Goal: Book appointment/travel/reservation

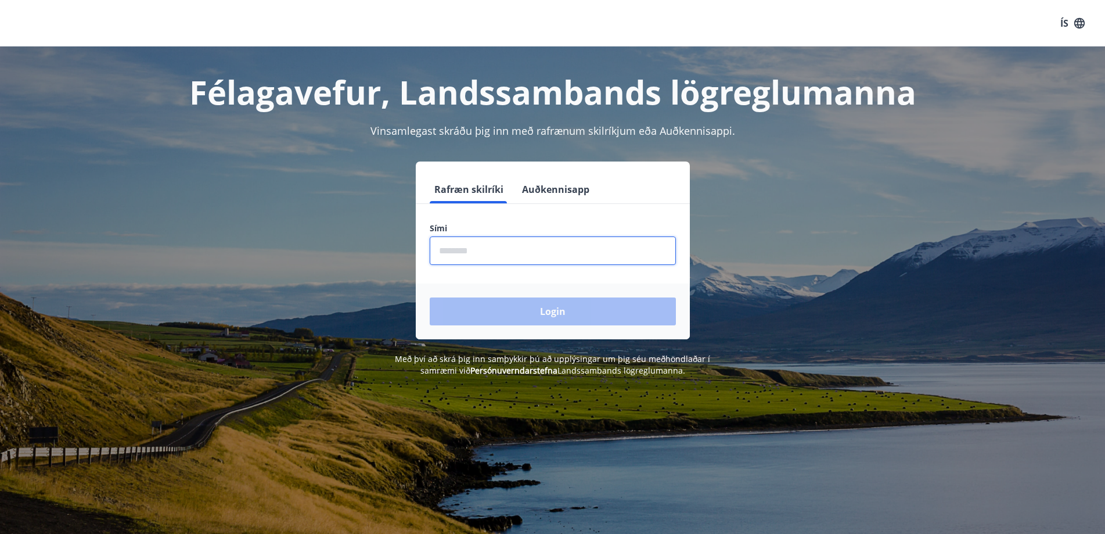
click at [509, 254] on input "phone" at bounding box center [553, 250] width 246 height 28
type input "********"
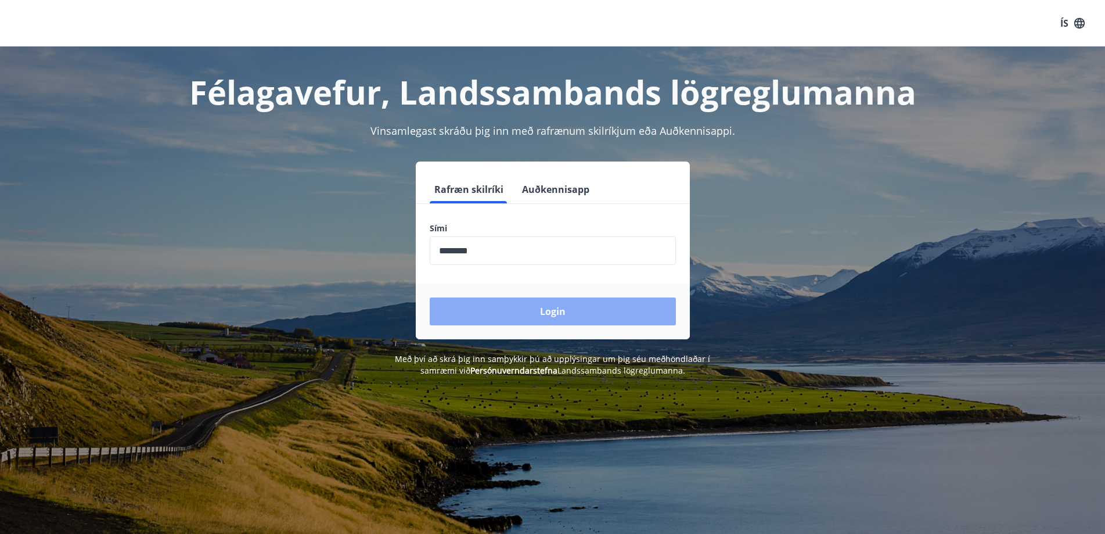
click at [548, 306] on button "Login" at bounding box center [553, 311] width 246 height 28
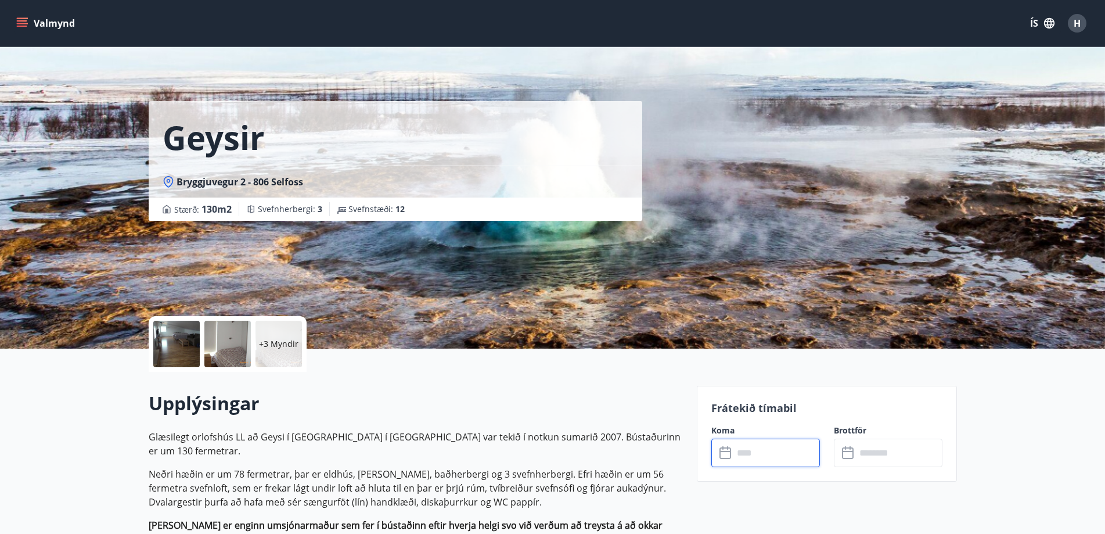
click at [772, 452] on input "text" at bounding box center [777, 453] width 87 height 28
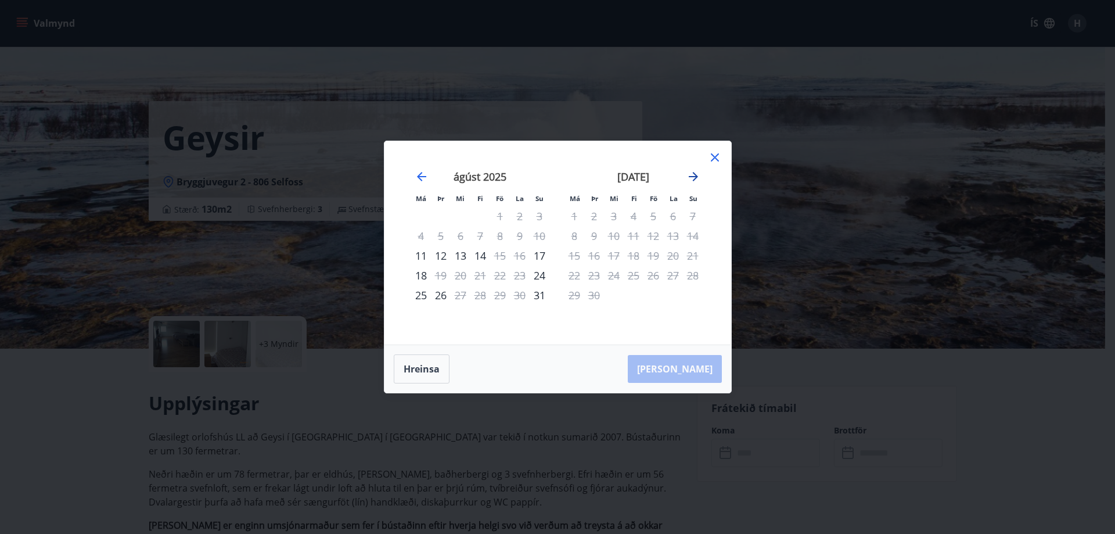
click at [694, 177] on icon "Move forward to switch to the next month." at bounding box center [693, 176] width 9 height 9
click at [692, 177] on icon "Move forward to switch to the next month." at bounding box center [693, 176] width 9 height 9
click at [711, 152] on icon at bounding box center [715, 157] width 14 height 14
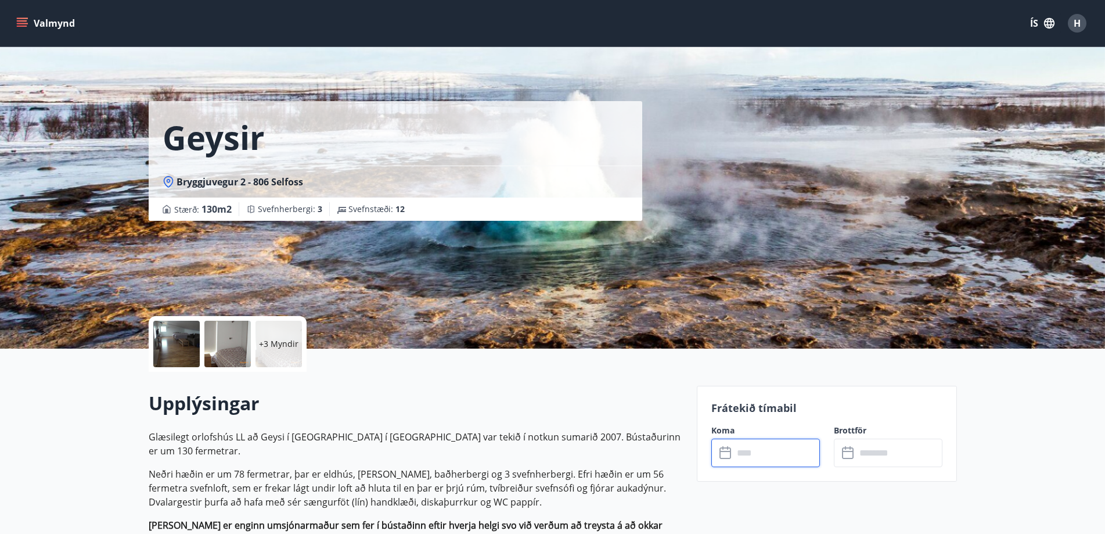
click at [55, 18] on button "Valmynd" at bounding box center [47, 23] width 66 height 21
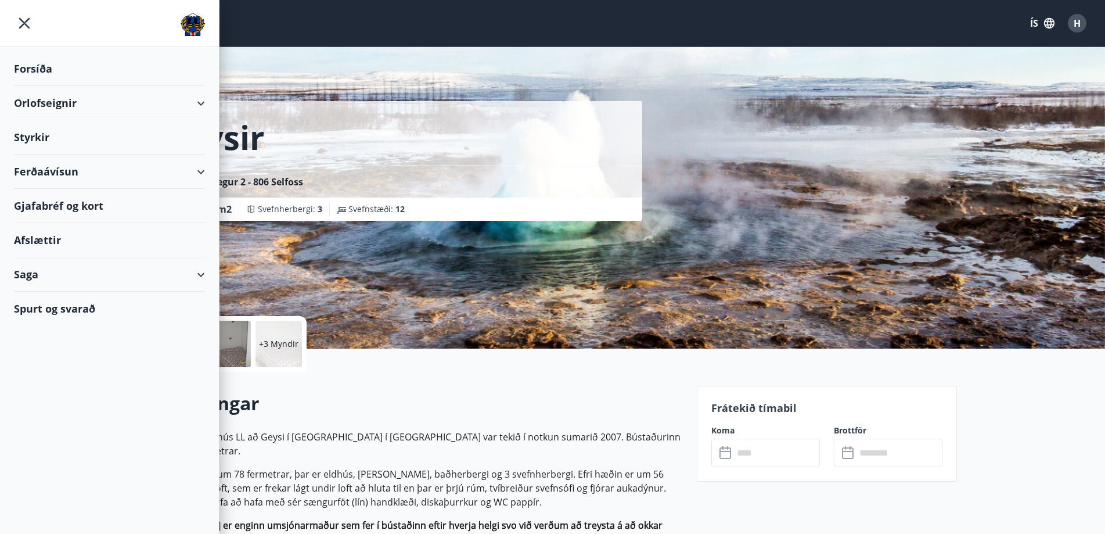
click at [38, 100] on div "Orlofseignir" at bounding box center [109, 103] width 191 height 34
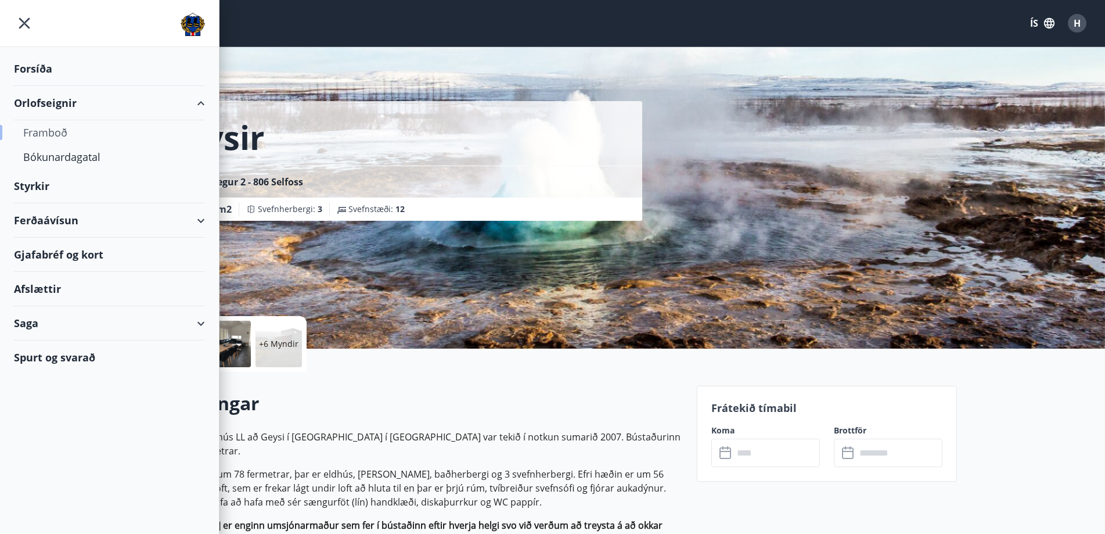
click at [51, 132] on div "Framboð" at bounding box center [109, 132] width 173 height 24
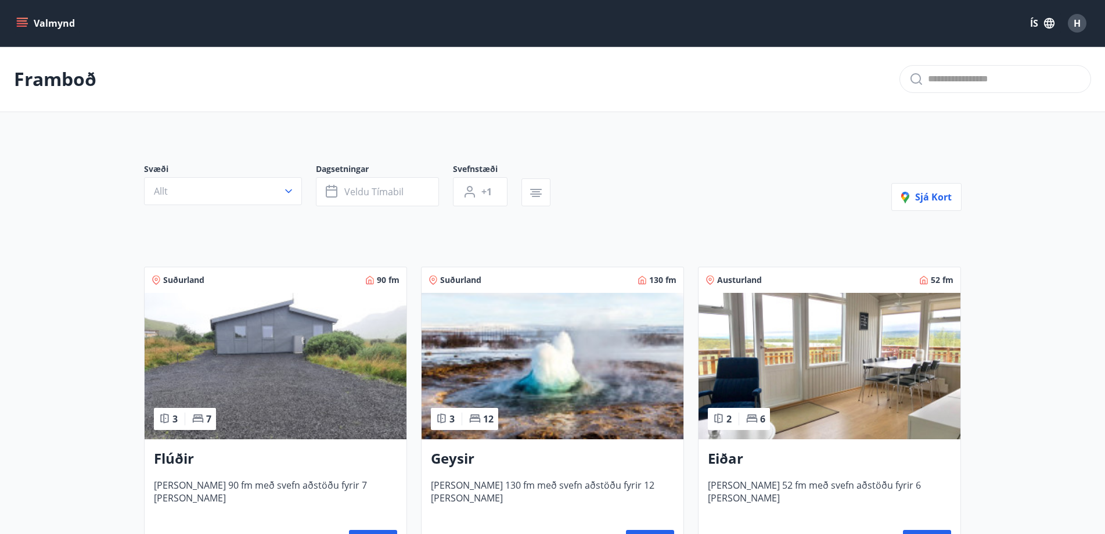
scroll to position [116, 0]
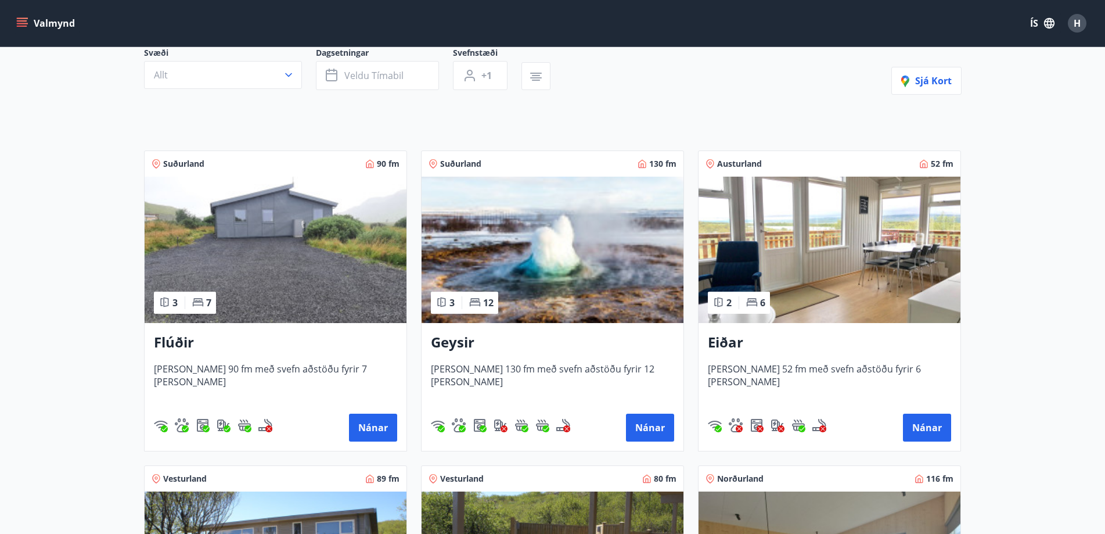
click at [346, 282] on img at bounding box center [276, 250] width 262 height 146
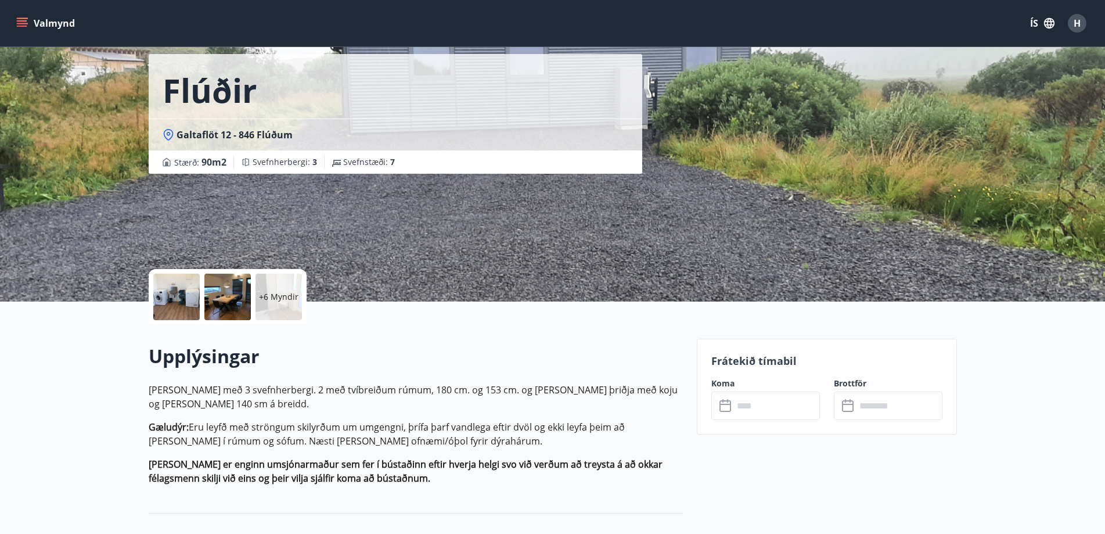
scroll to position [116, 0]
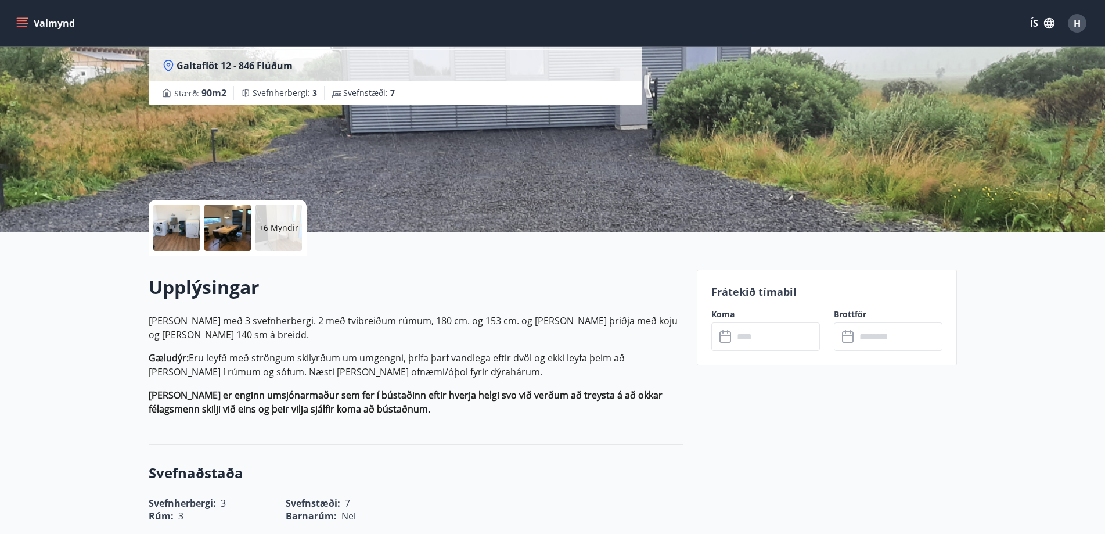
click at [767, 342] on input "text" at bounding box center [777, 336] width 87 height 28
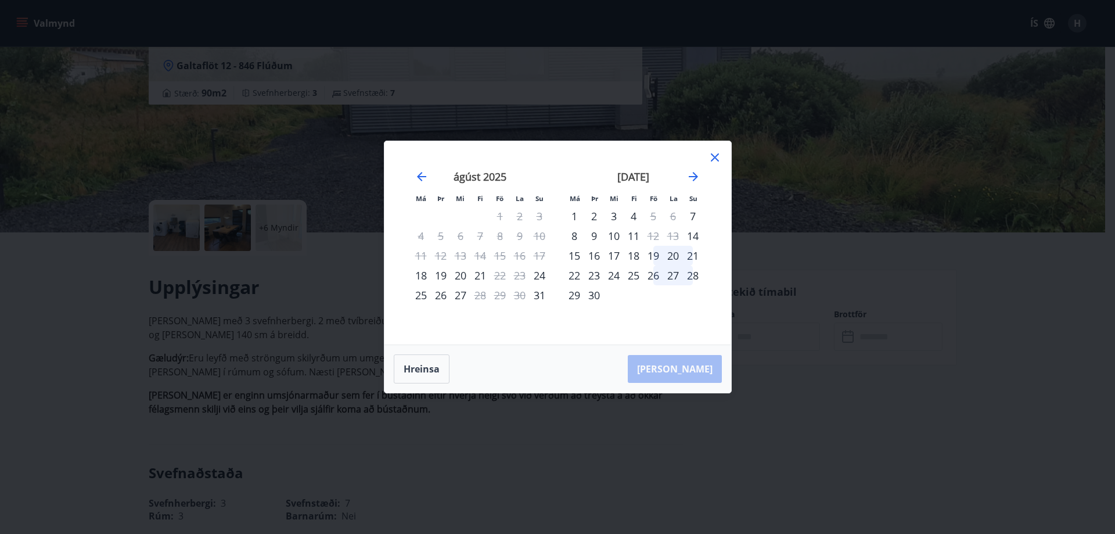
click at [717, 158] on icon at bounding box center [715, 157] width 14 height 14
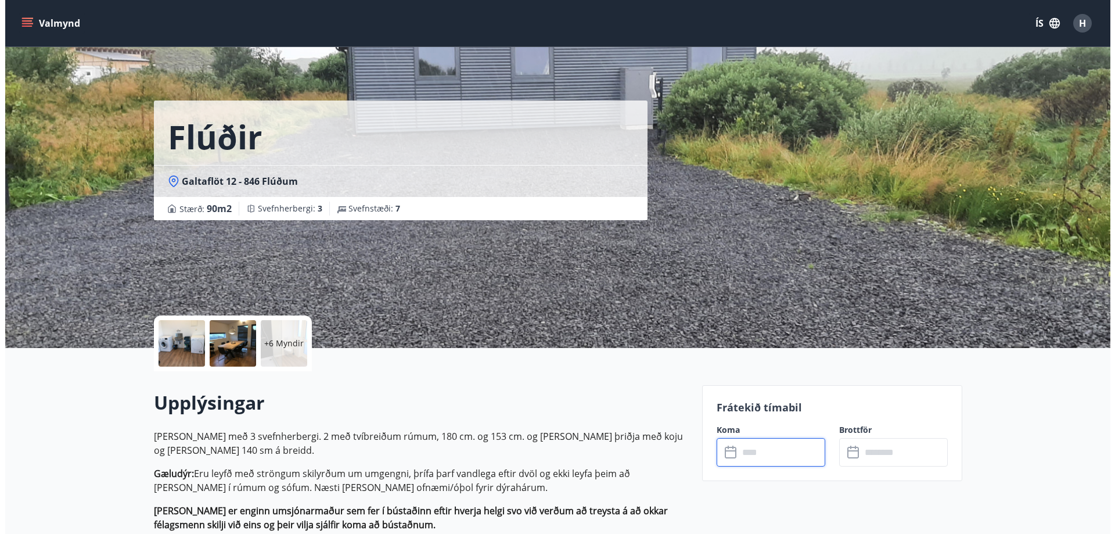
scroll to position [0, 0]
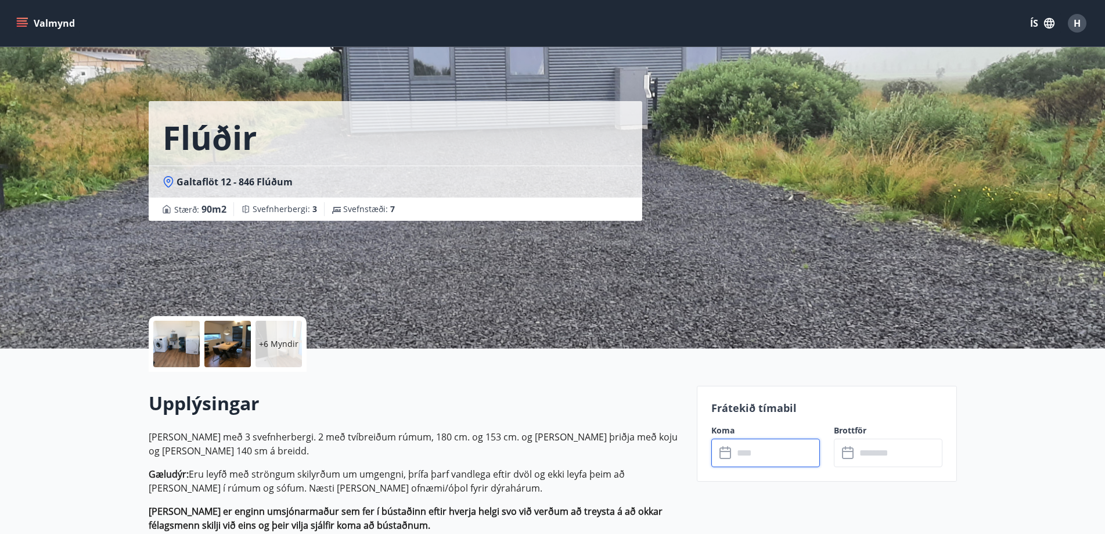
click at [272, 346] on p "+6 Myndir" at bounding box center [278, 344] width 39 height 12
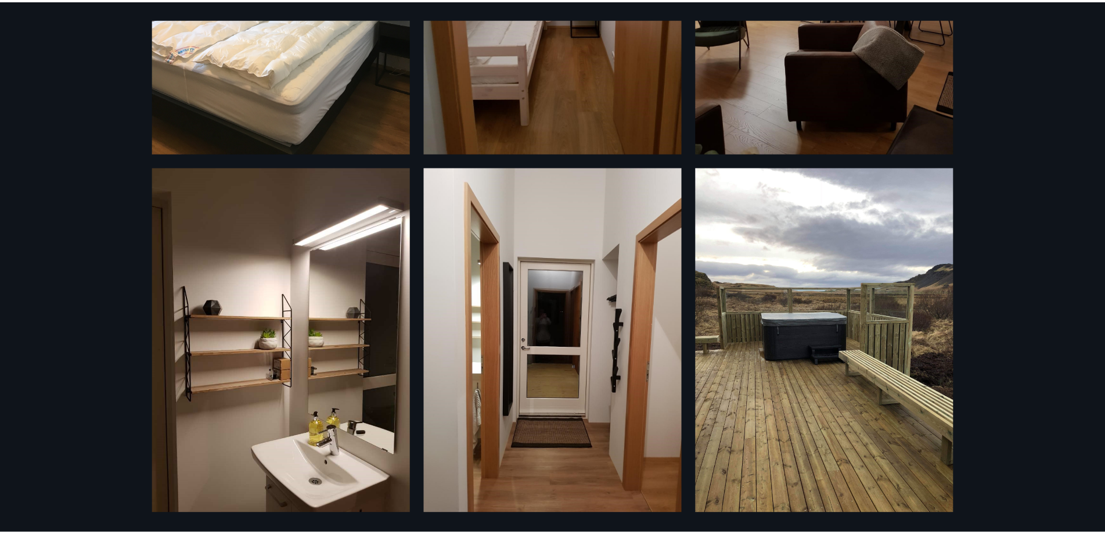
scroll to position [982, 0]
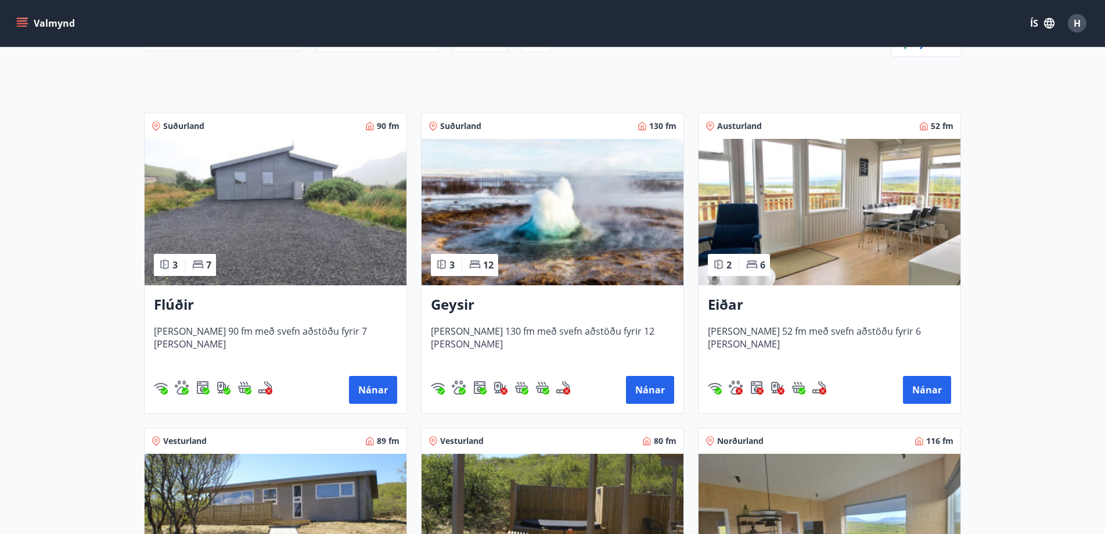
scroll to position [174, 0]
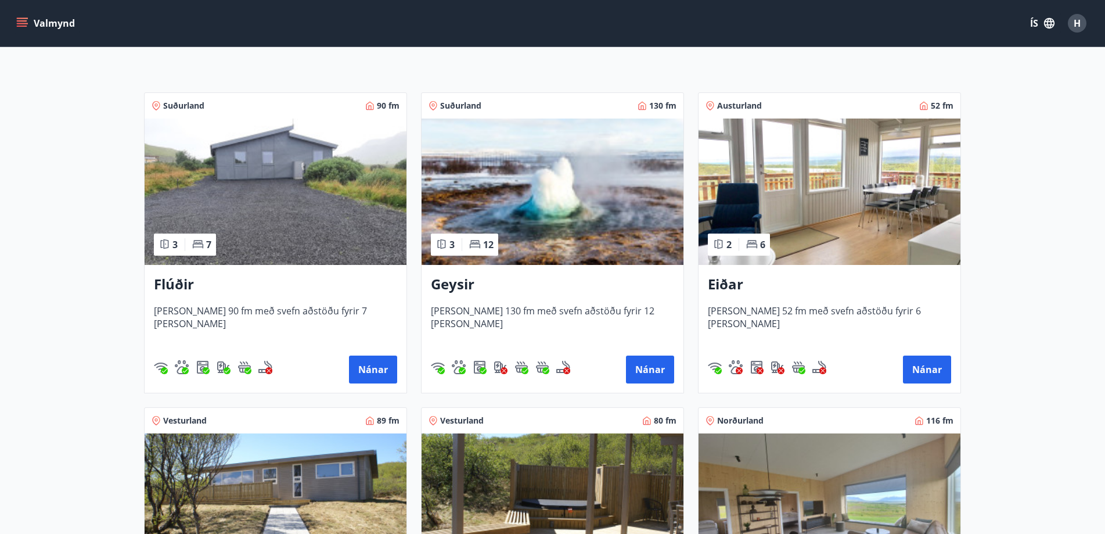
click at [827, 221] on img at bounding box center [830, 191] width 262 height 146
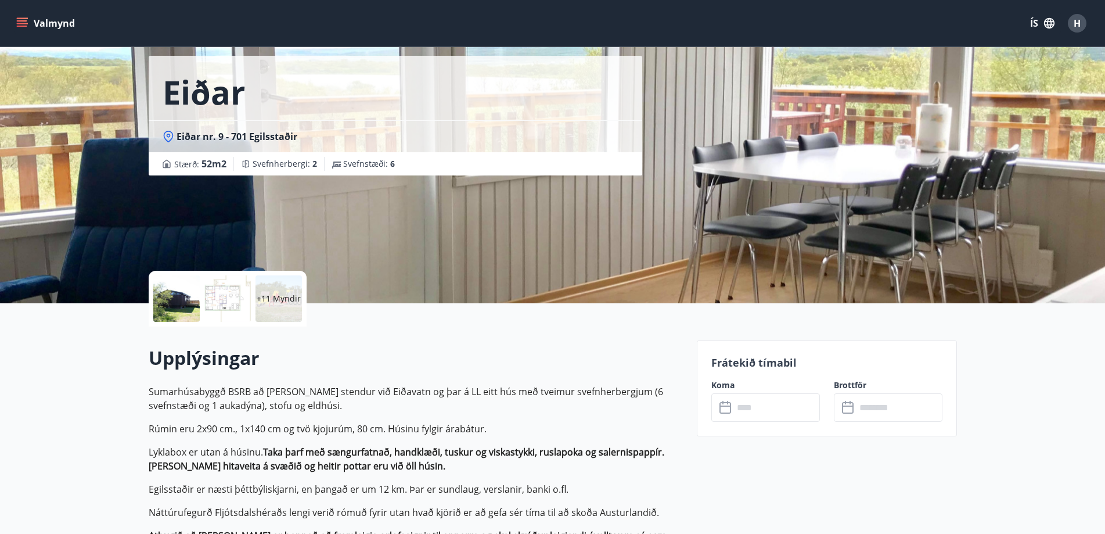
scroll to position [116, 0]
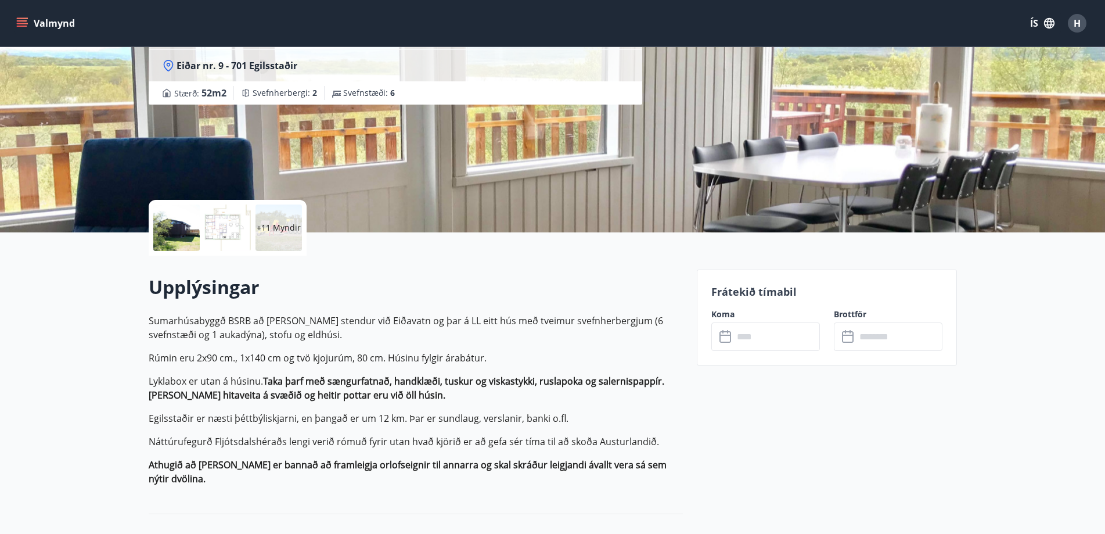
click at [774, 339] on input "text" at bounding box center [777, 336] width 87 height 28
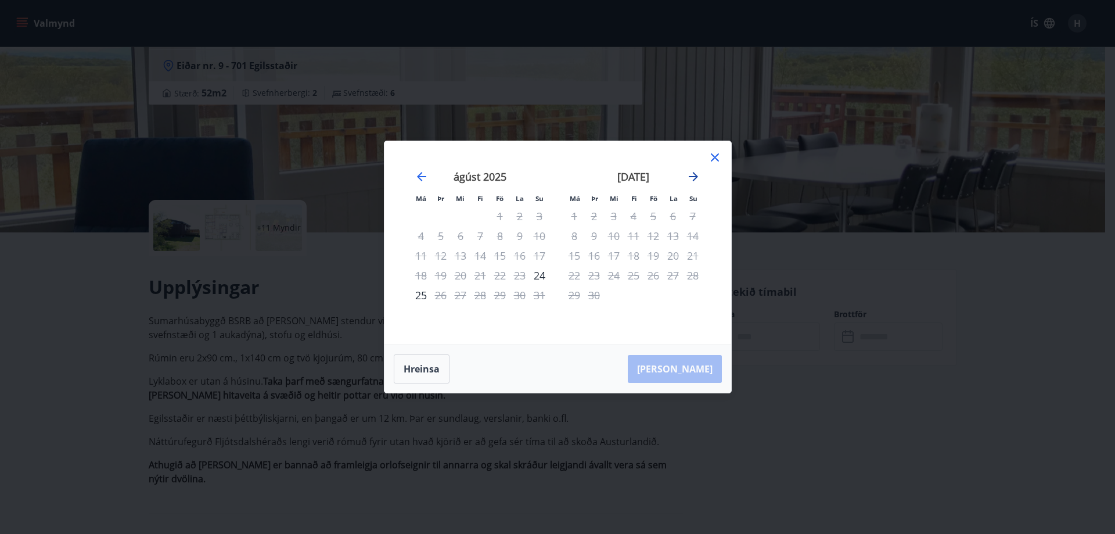
click at [695, 177] on icon "Move forward to switch to the next month." at bounding box center [693, 176] width 9 height 9
click at [714, 152] on icon at bounding box center [715, 157] width 14 height 14
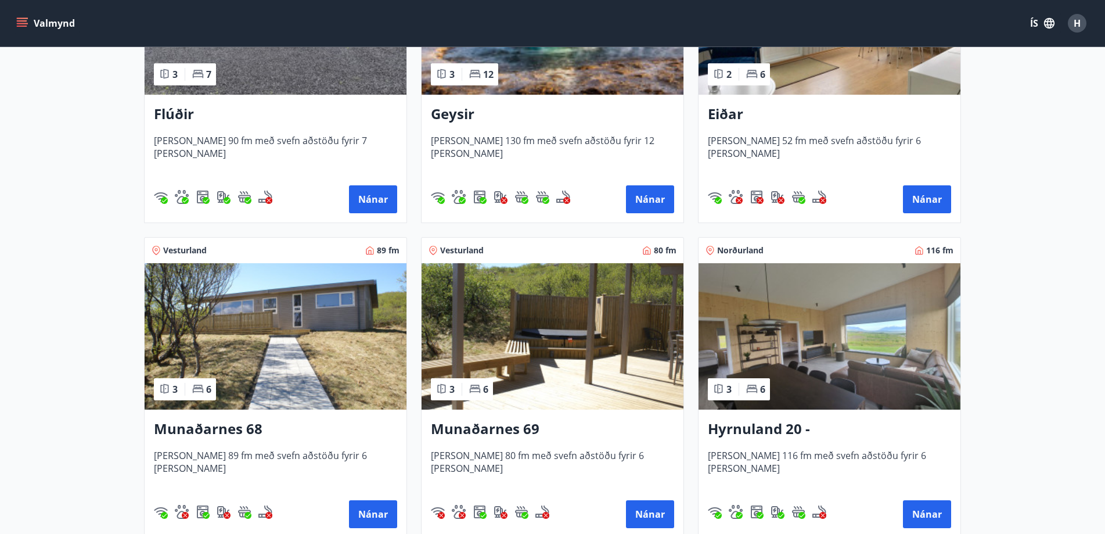
scroll to position [350, 0]
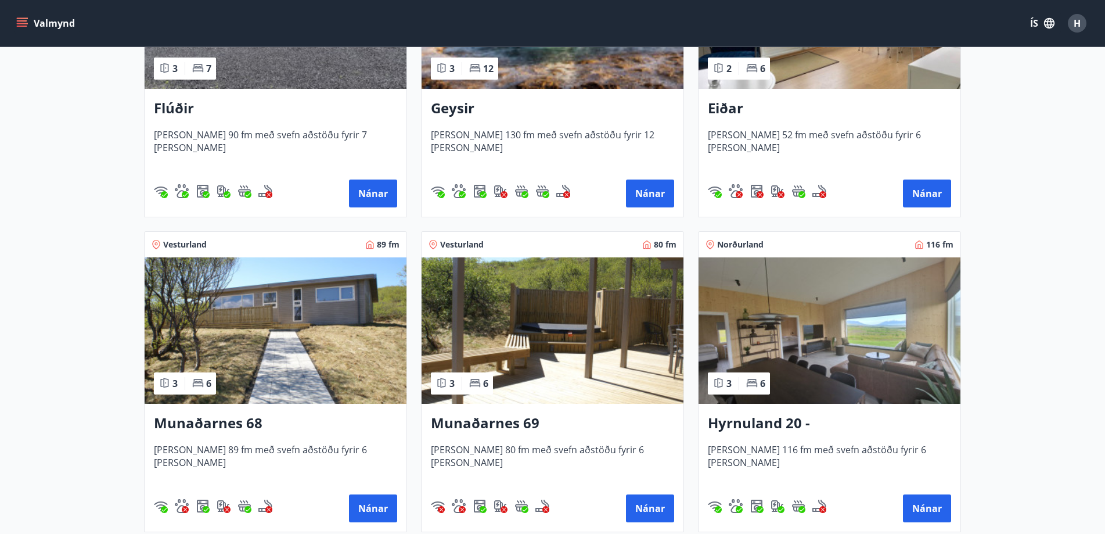
click at [288, 355] on img at bounding box center [276, 330] width 262 height 146
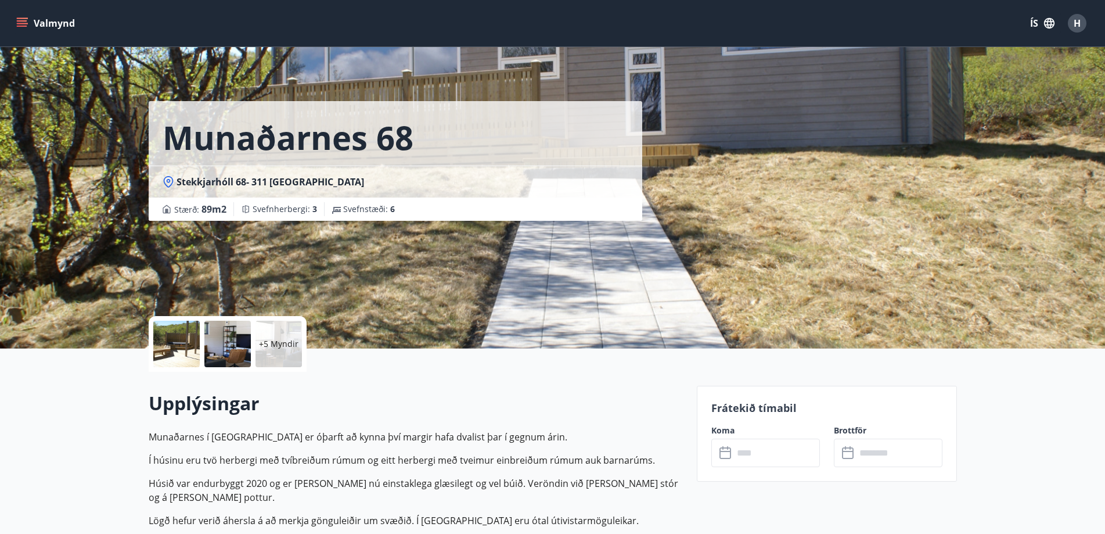
click at [264, 350] on div "+5 Myndir" at bounding box center [279, 344] width 46 height 46
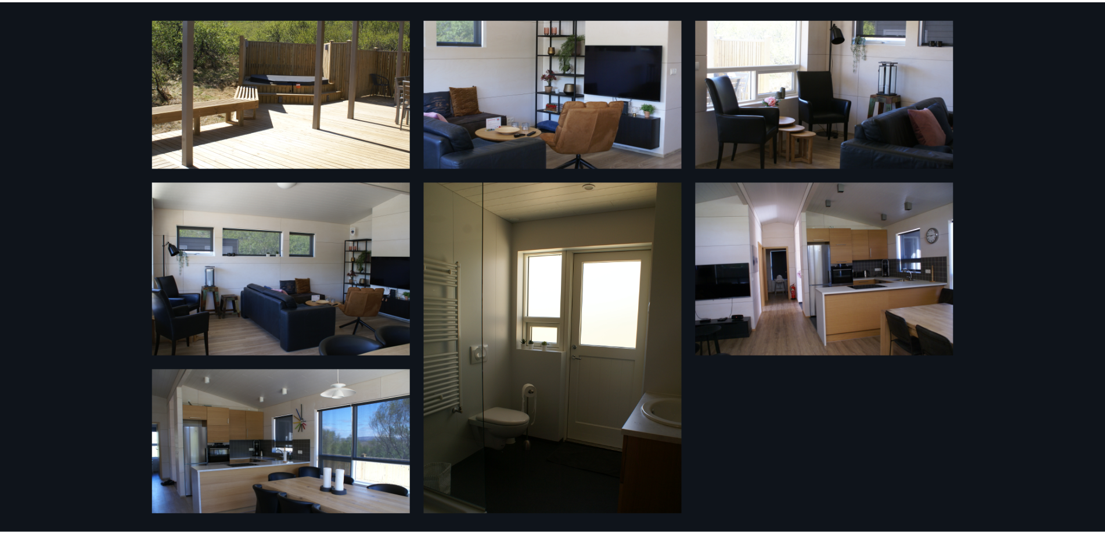
scroll to position [65, 0]
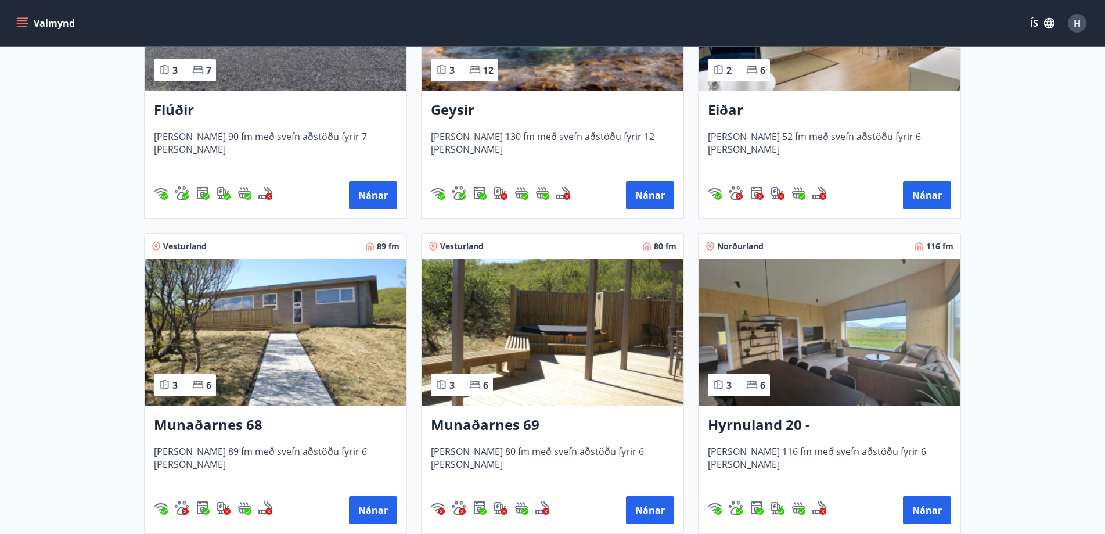
click at [312, 347] on img at bounding box center [276, 332] width 262 height 146
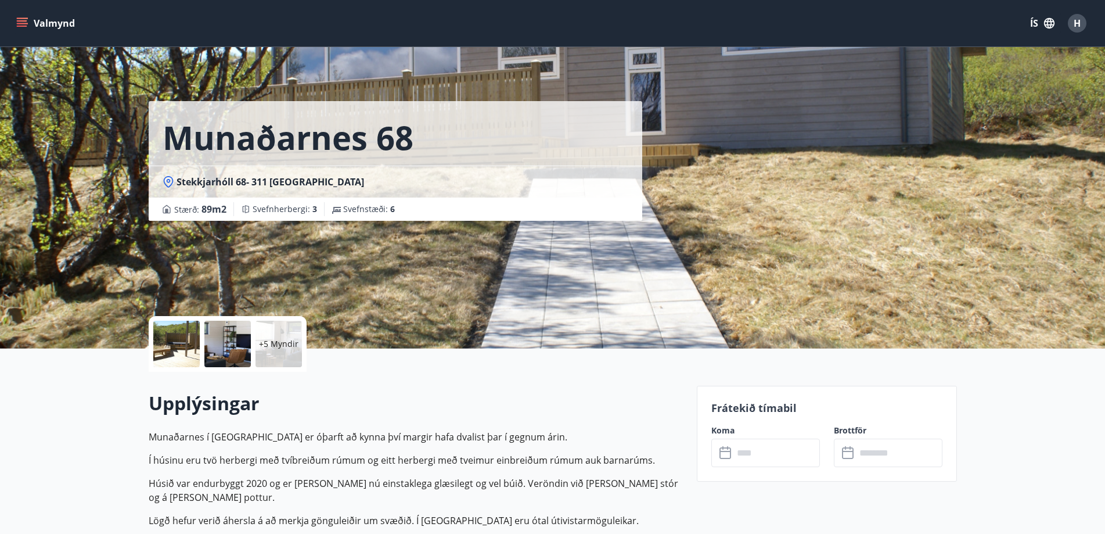
click at [754, 457] on input "text" at bounding box center [777, 453] width 87 height 28
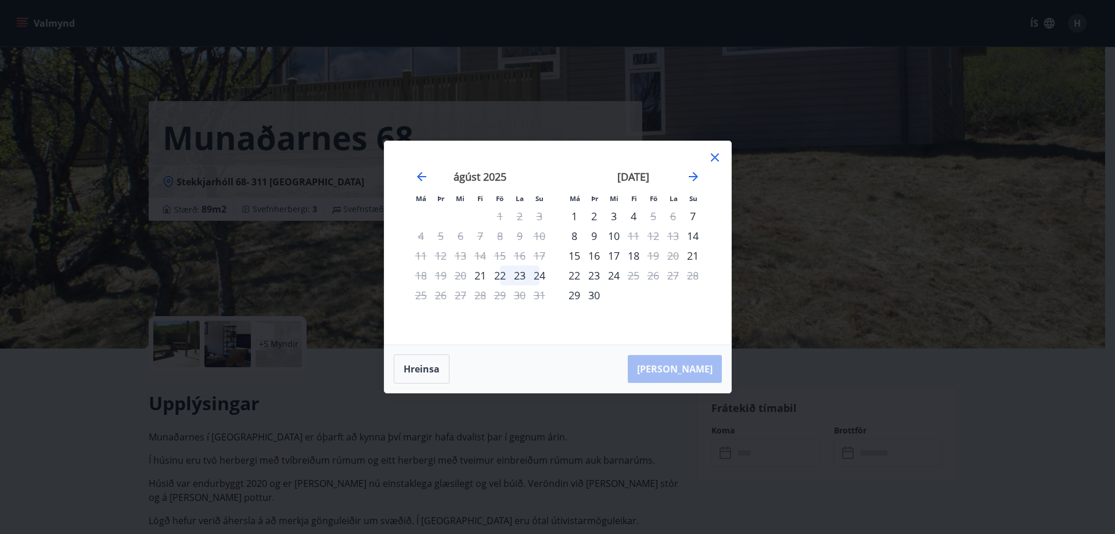
click at [716, 157] on icon at bounding box center [715, 157] width 14 height 14
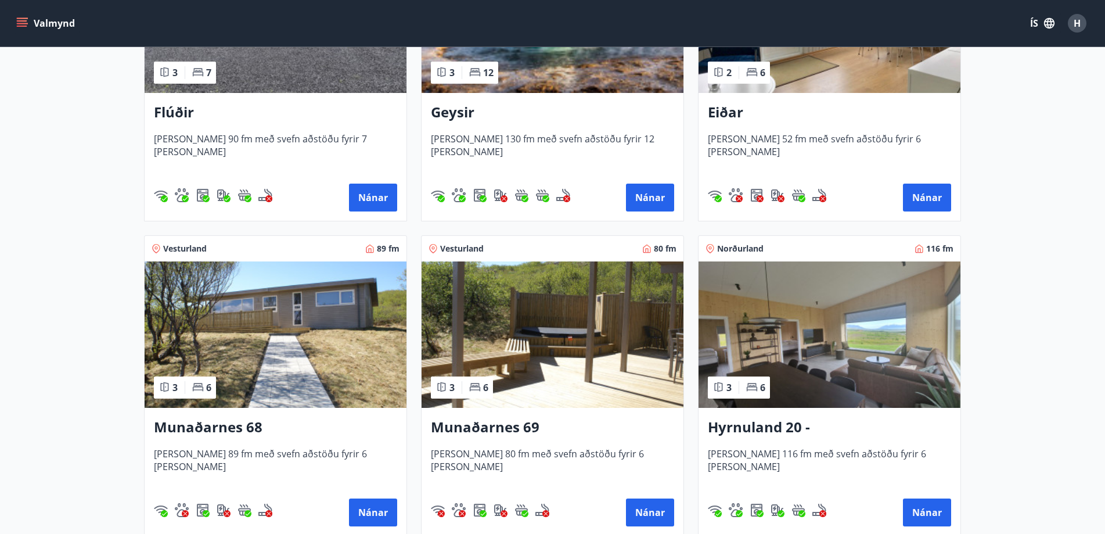
scroll to position [350, 0]
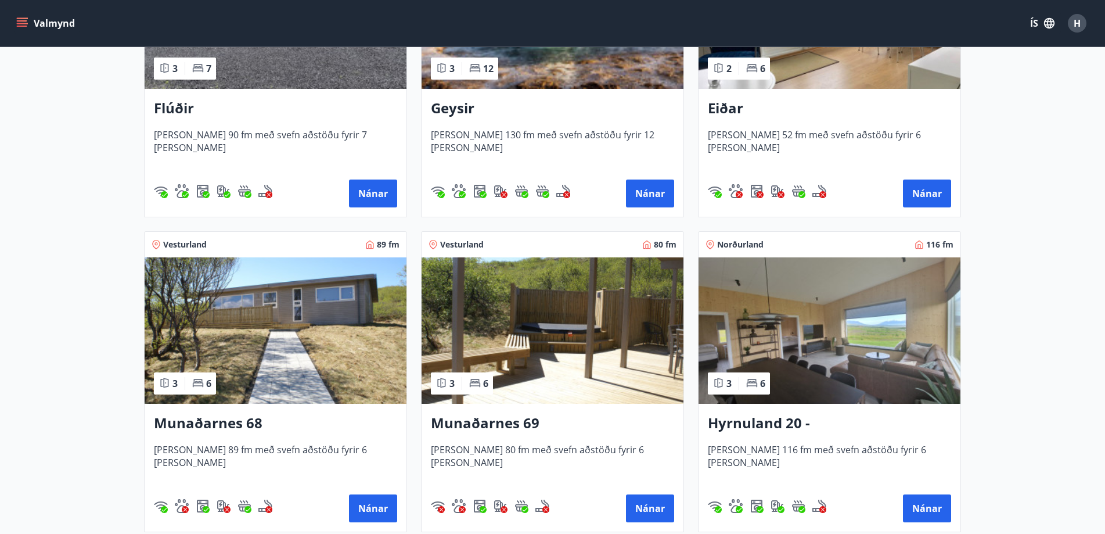
click at [556, 365] on img at bounding box center [553, 330] width 262 height 146
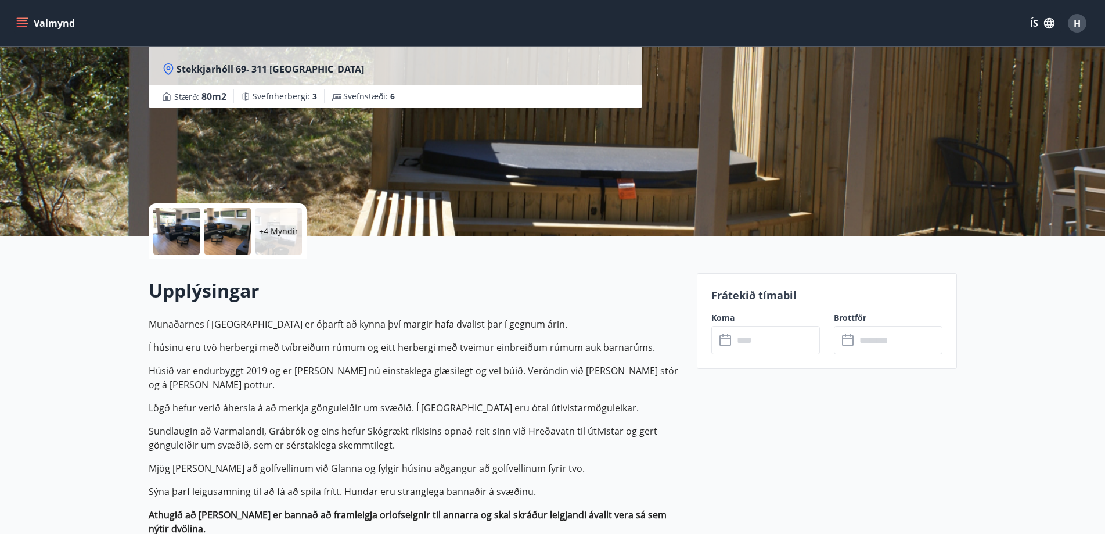
scroll to position [116, 0]
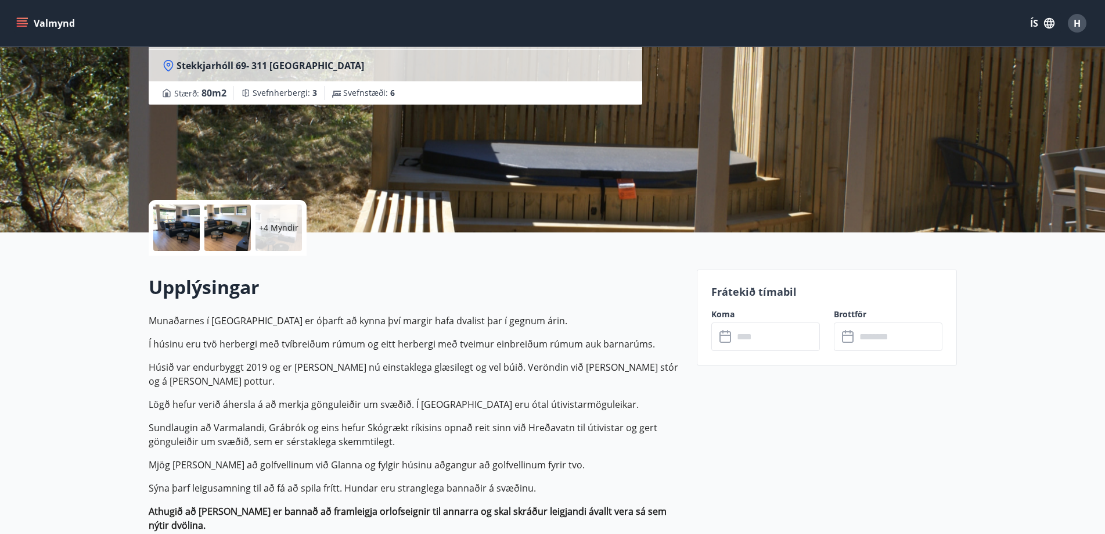
click at [768, 331] on input "text" at bounding box center [777, 336] width 87 height 28
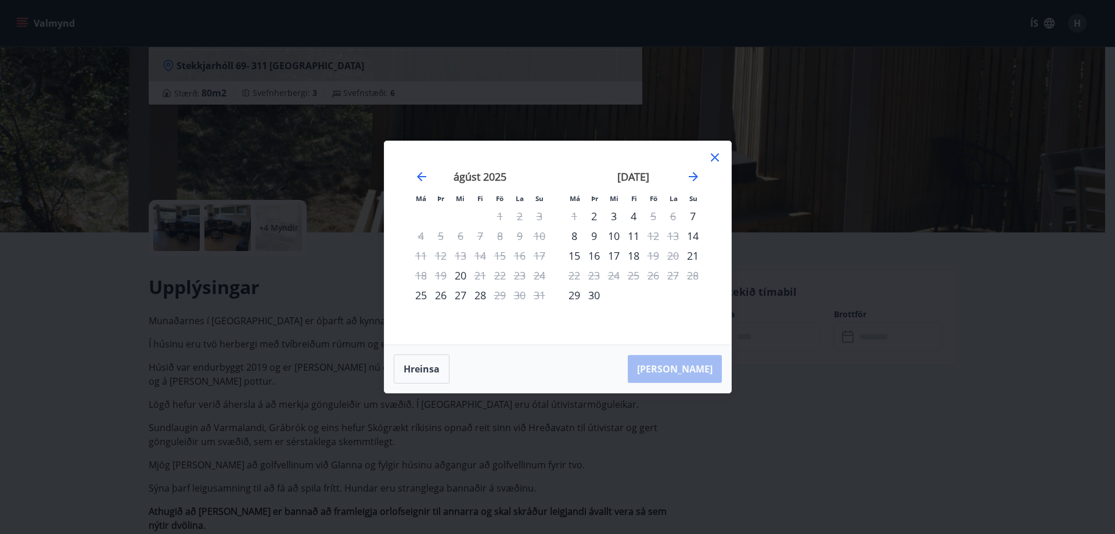
click at [714, 156] on icon at bounding box center [715, 157] width 8 height 8
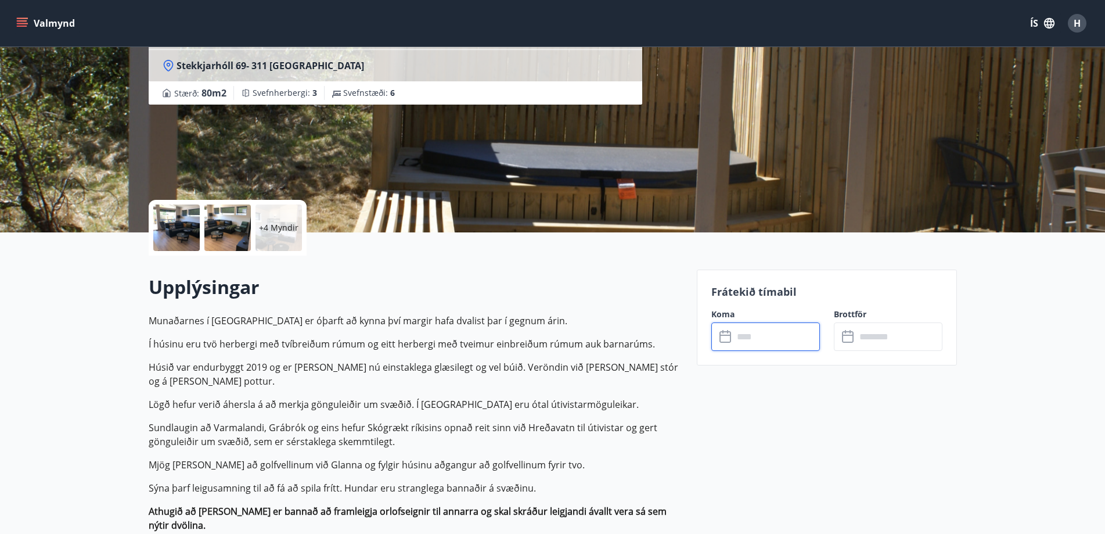
scroll to position [2, 0]
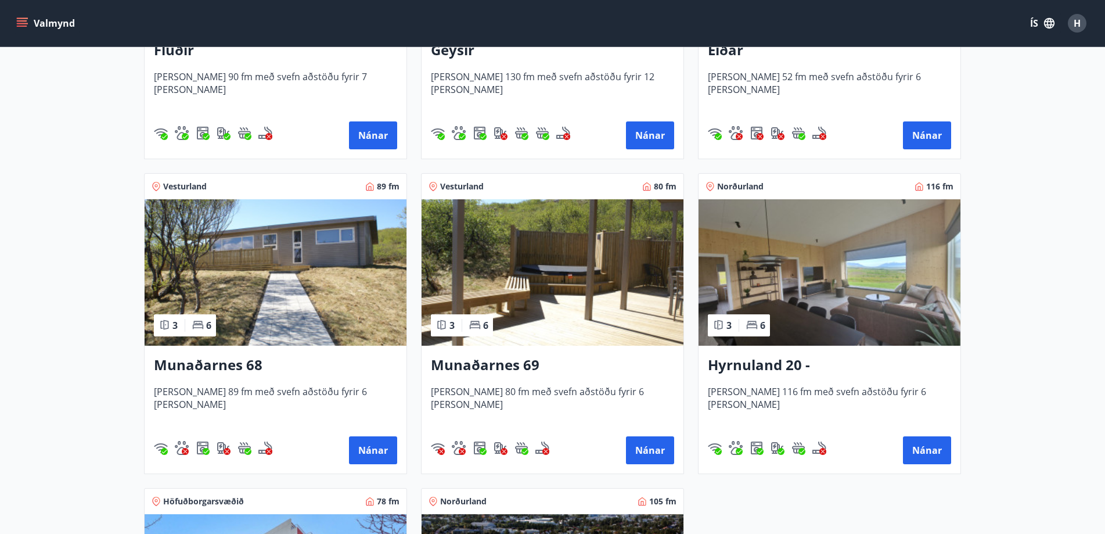
click at [771, 292] on img at bounding box center [830, 272] width 262 height 146
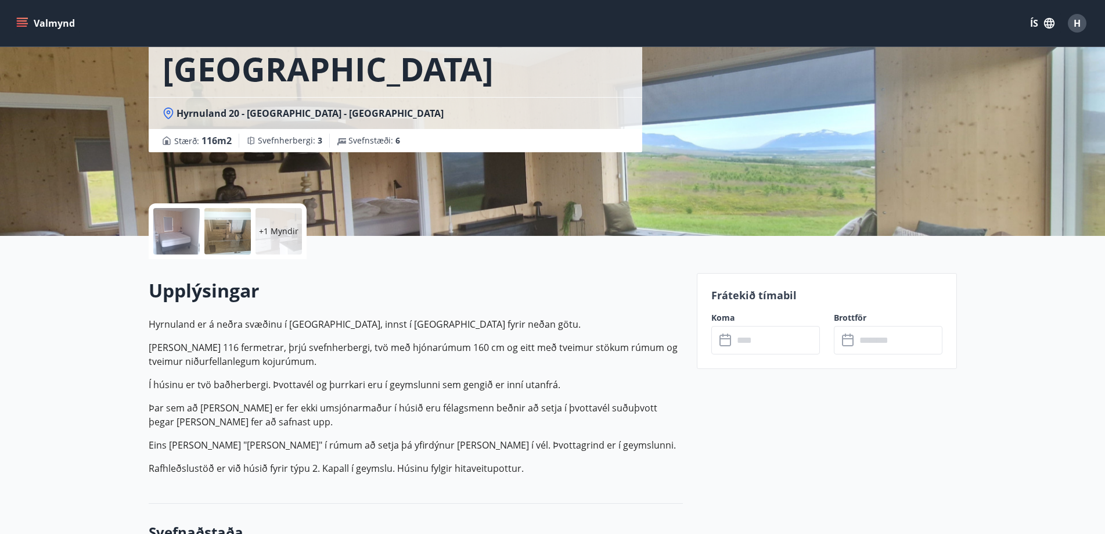
scroll to position [116, 0]
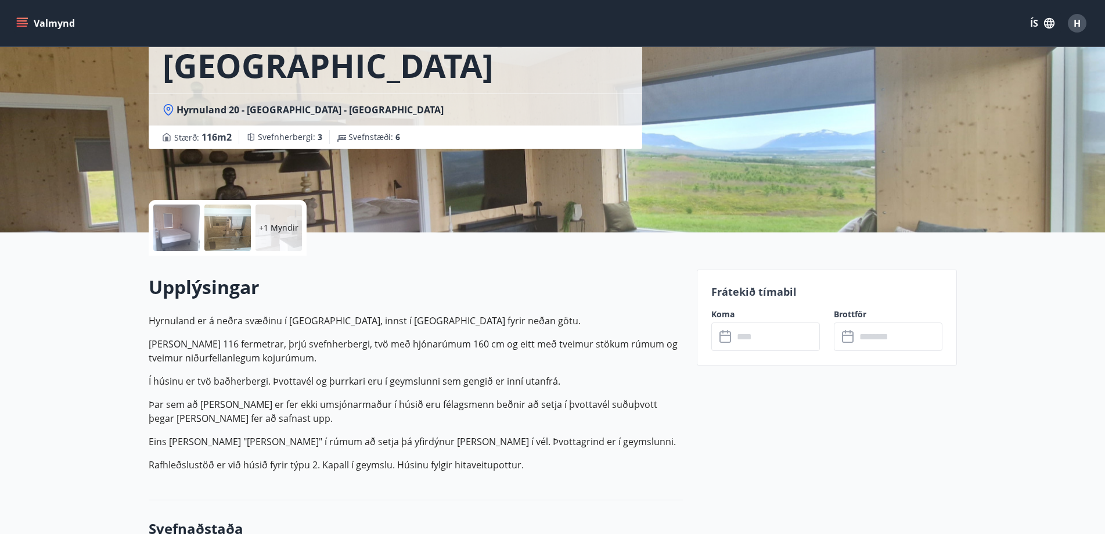
click at [773, 340] on input "text" at bounding box center [777, 336] width 87 height 28
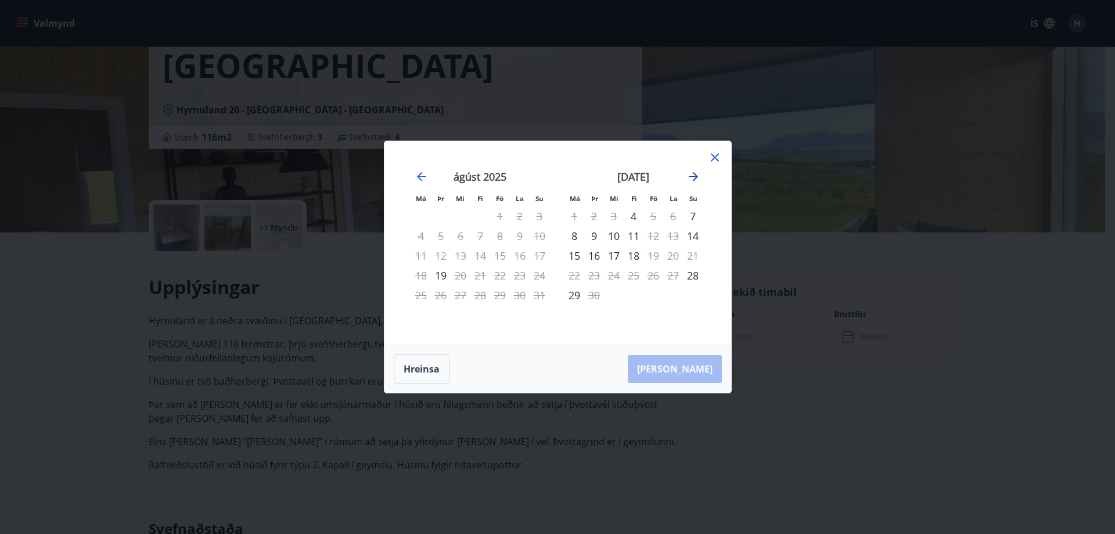
click at [691, 174] on icon "Move forward to switch to the next month." at bounding box center [694, 177] width 14 height 14
click at [692, 174] on icon "Move forward to switch to the next month." at bounding box center [694, 177] width 14 height 14
click at [697, 173] on icon "Move forward to switch to the next month." at bounding box center [694, 177] width 14 height 14
click at [712, 158] on icon at bounding box center [715, 157] width 14 height 14
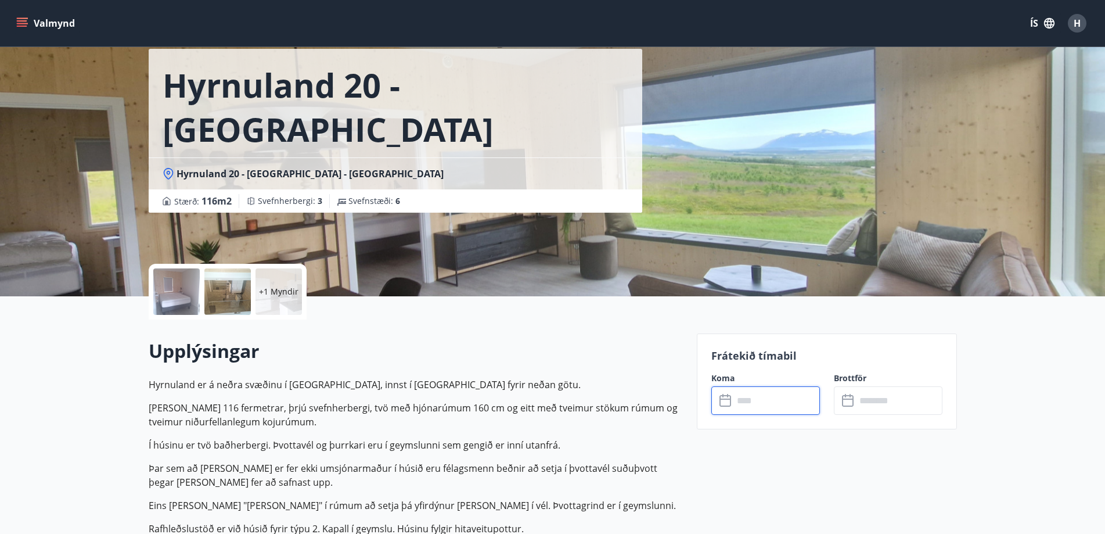
scroll to position [0, 0]
